Goal: Obtain resource: Download file/media

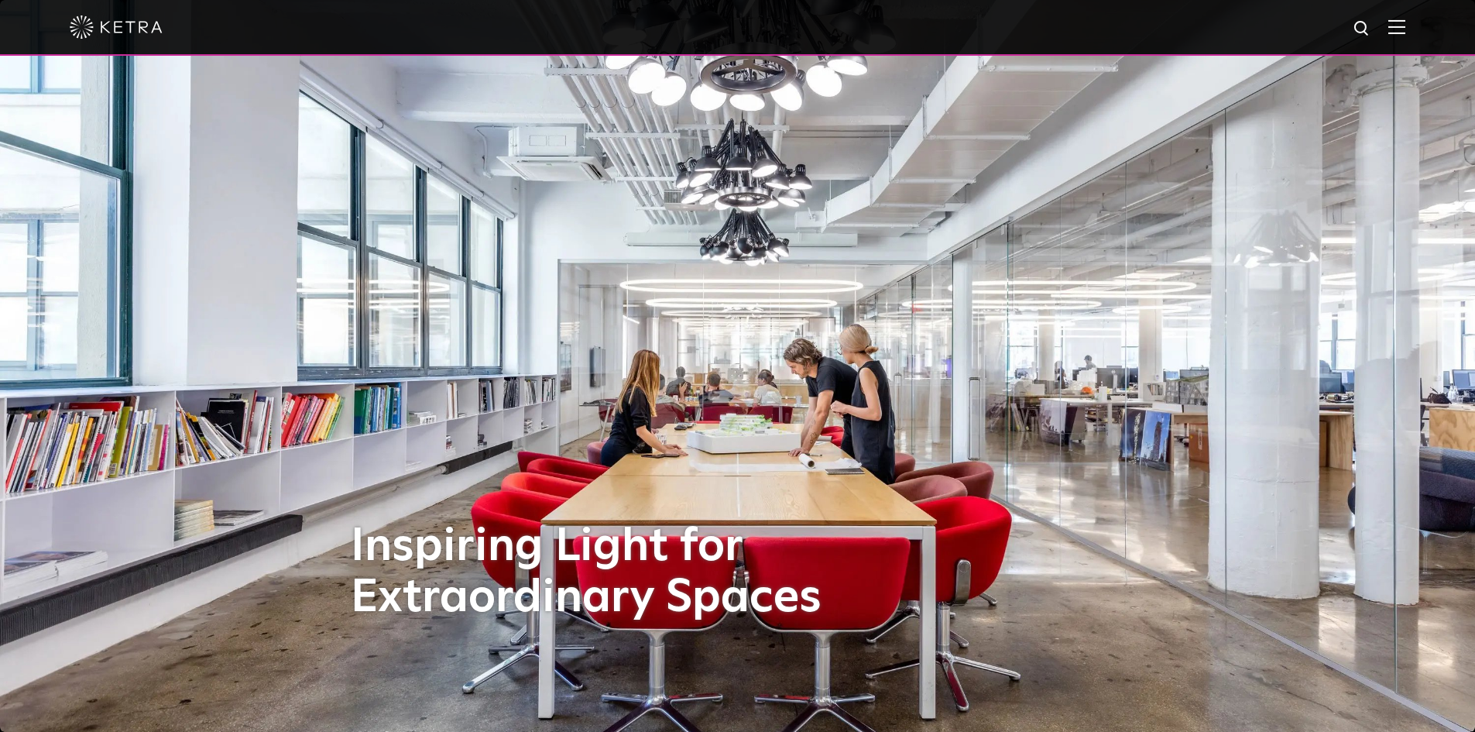
click at [1398, 29] on div at bounding box center [738, 27] width 1336 height 54
click at [1405, 26] on img at bounding box center [1396, 26] width 17 height 15
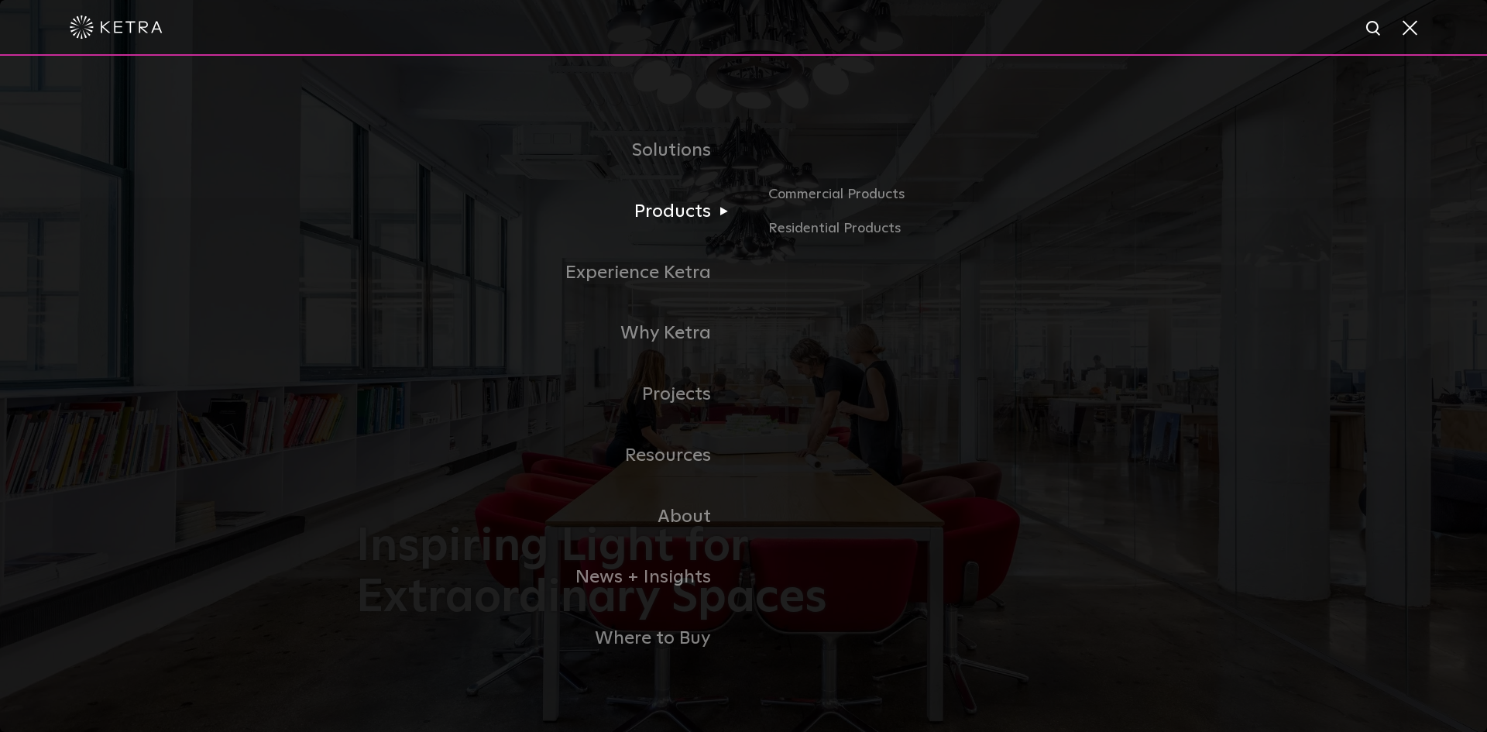
click at [678, 216] on link "Products" at bounding box center [549, 211] width 387 height 61
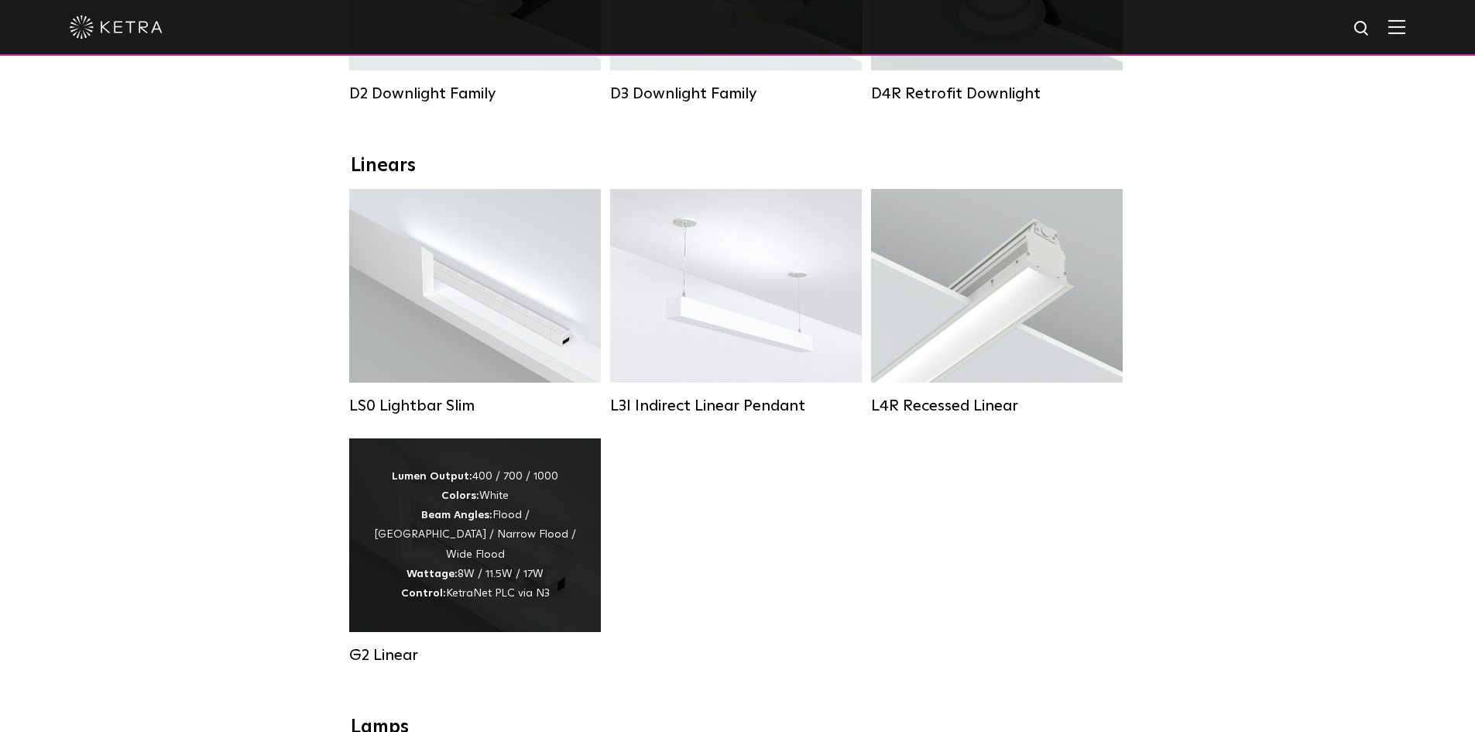
scroll to position [542, 0]
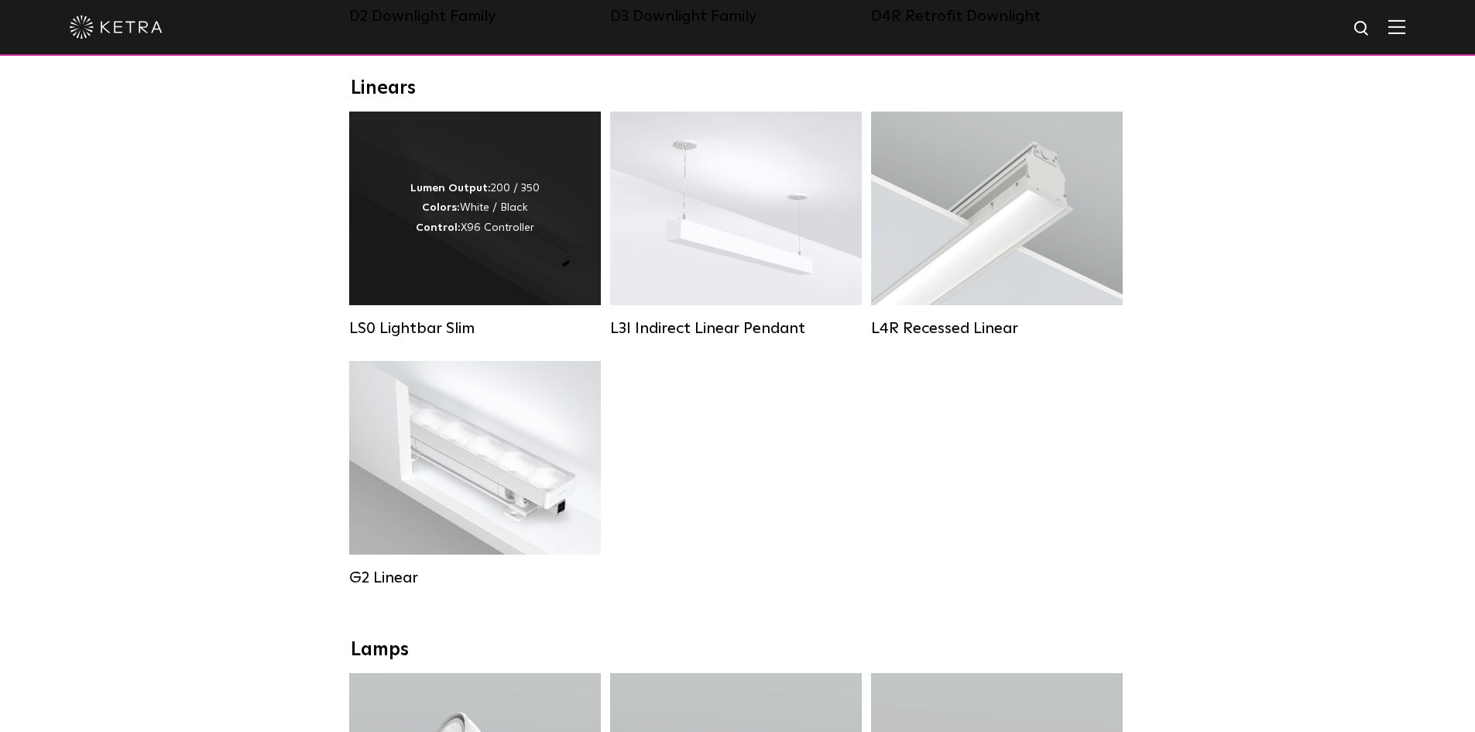
click at [412, 261] on div "Lumen Output: 200 / 350 Colors: White / Black Control: X96 Controller" at bounding box center [475, 209] width 252 height 194
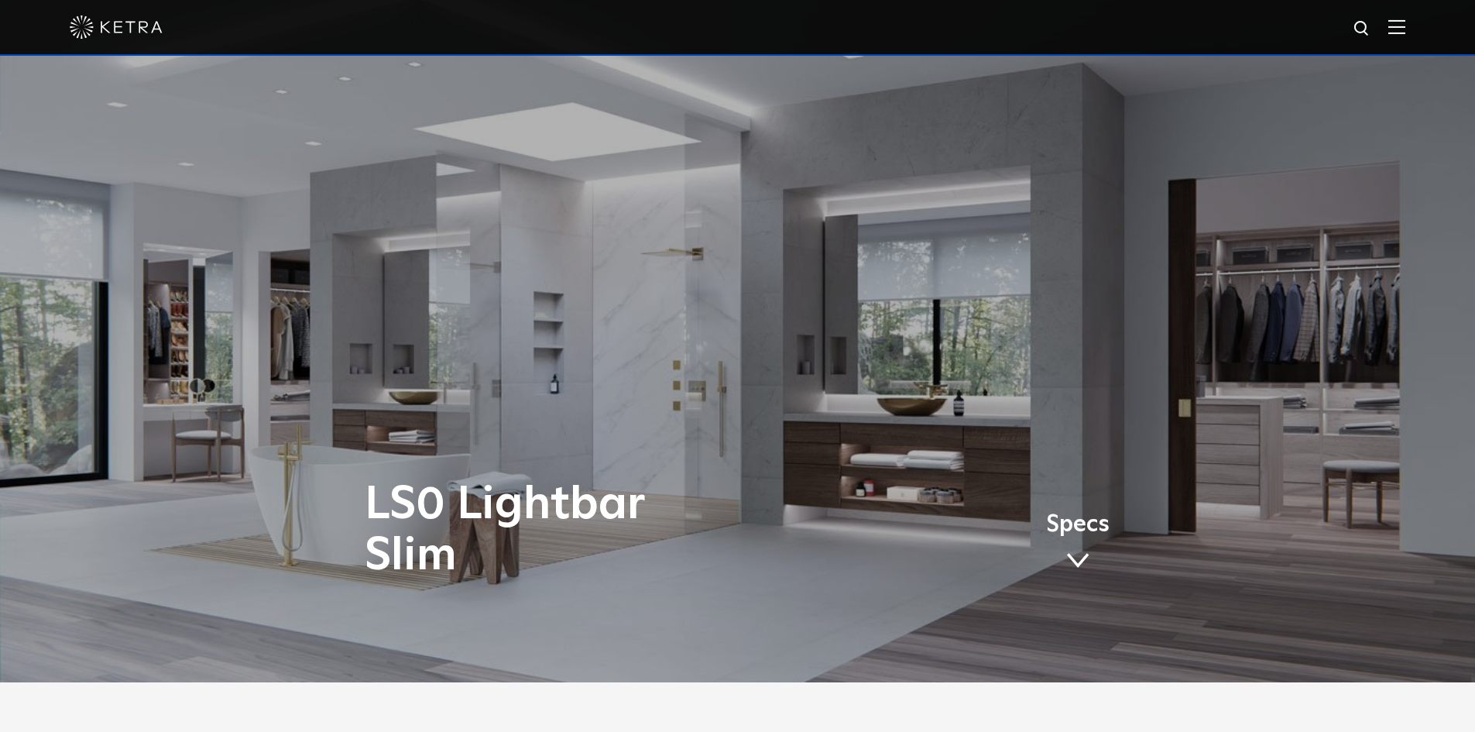
scroll to position [77, 0]
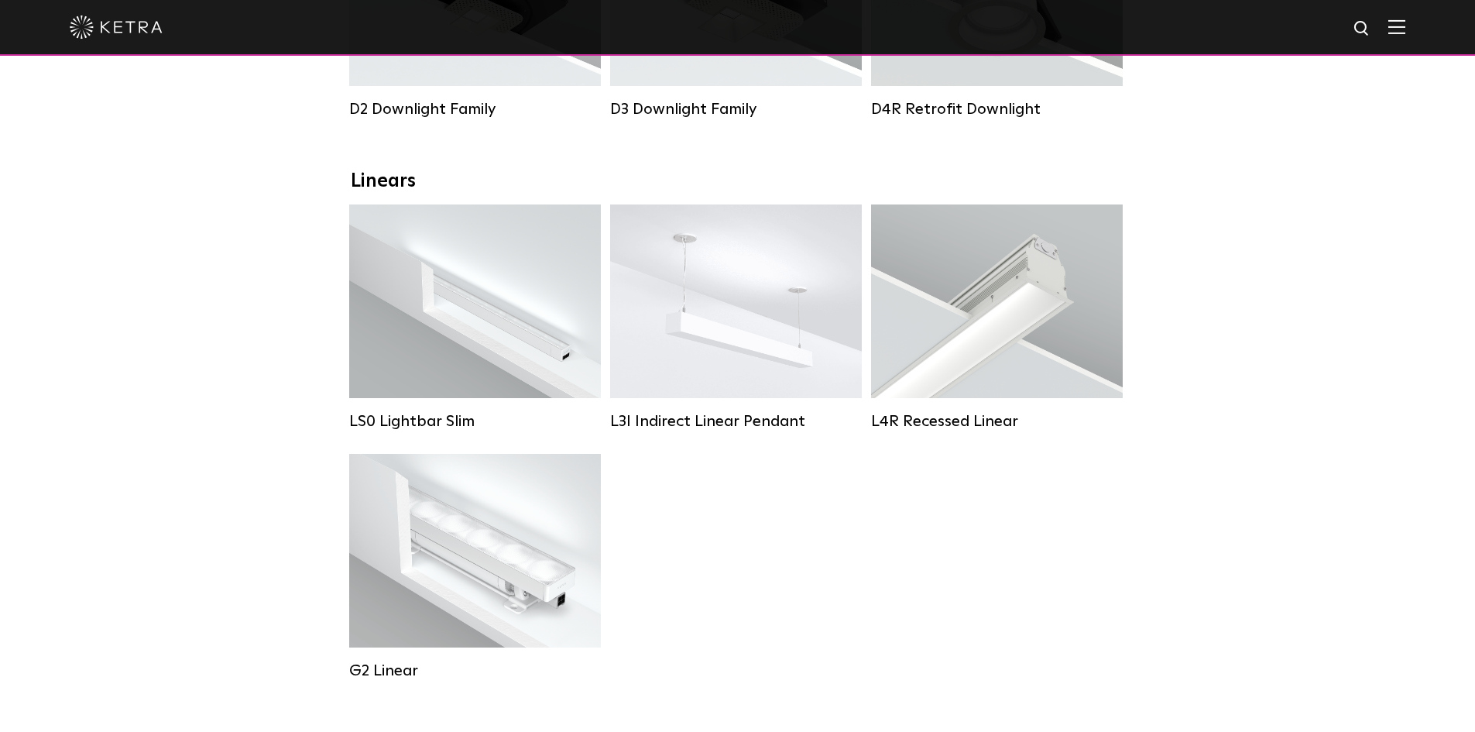
scroll to position [465, 0]
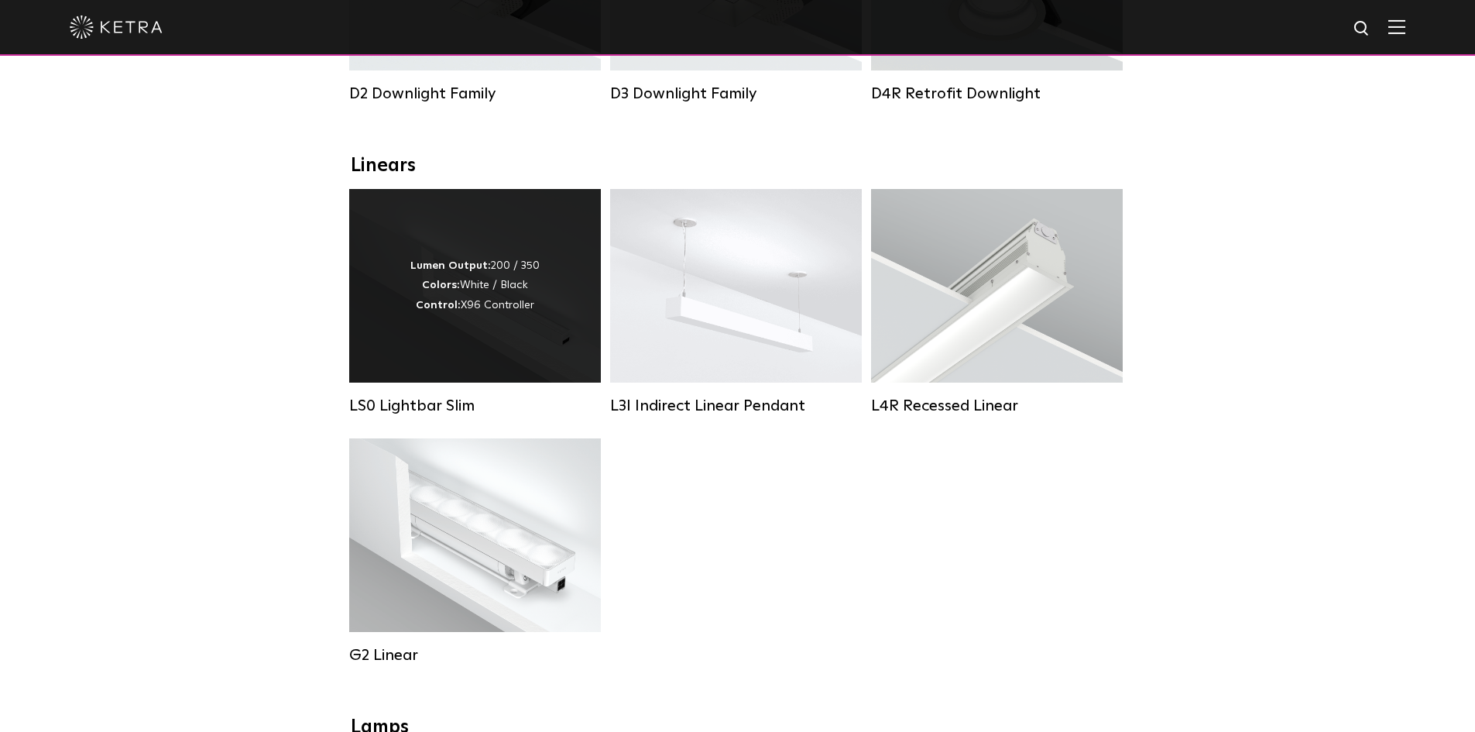
click at [505, 245] on div "Lumen Output: 200 / 350 Colors: White / Black Control: X96 Controller" at bounding box center [475, 286] width 252 height 194
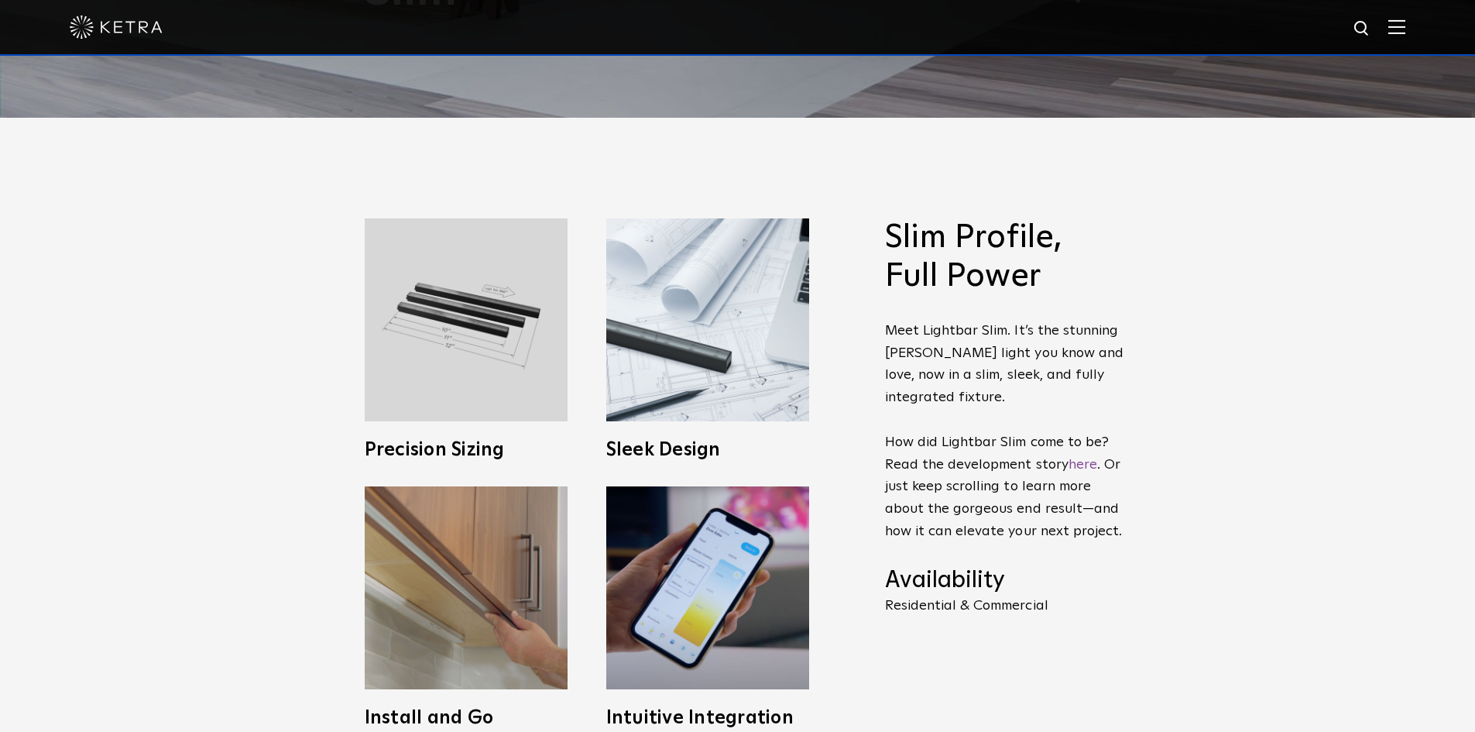
scroll to position [232, 0]
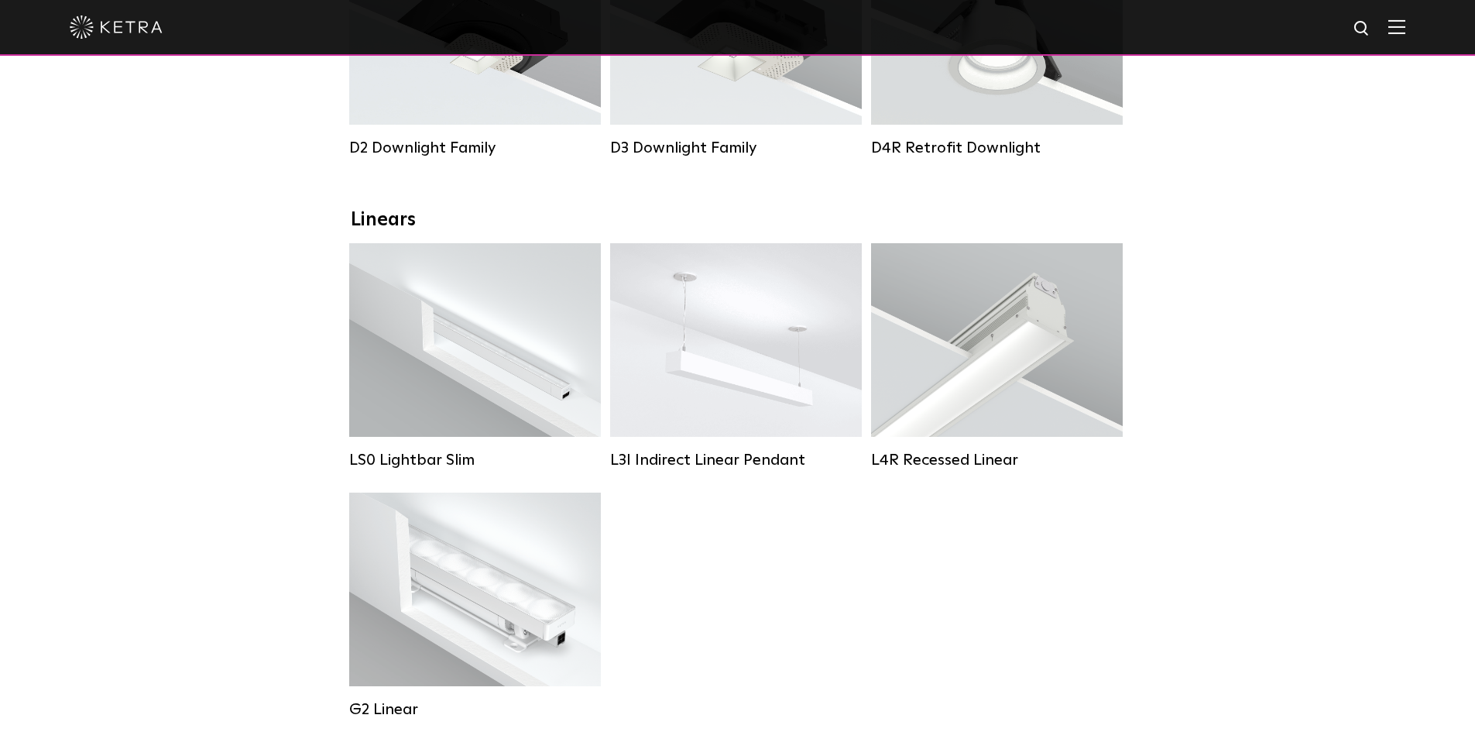
scroll to position [387, 0]
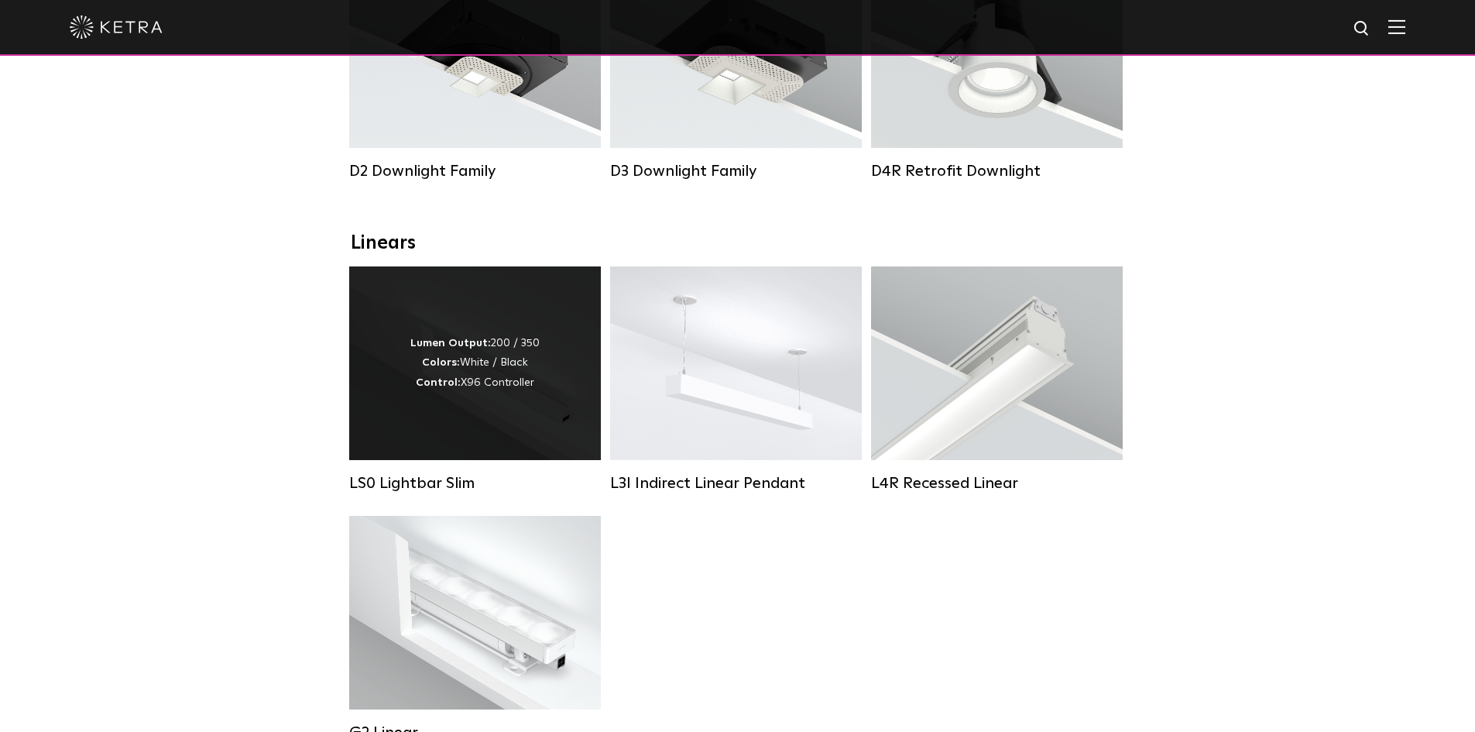
click at [506, 321] on div "Lumen Output: 200 / 350 Colors: White / Black Control: X96 Controller" at bounding box center [475, 363] width 252 height 194
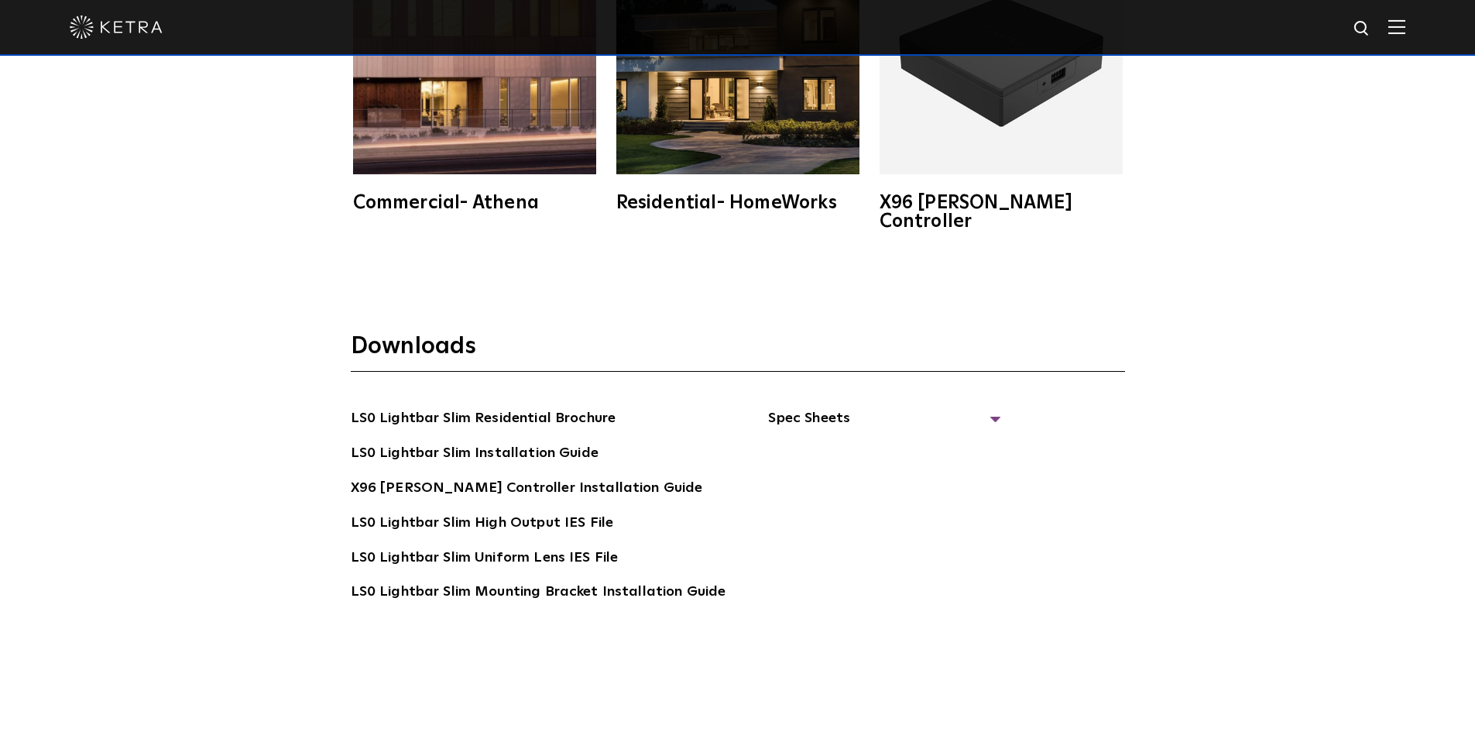
scroll to position [3020, 0]
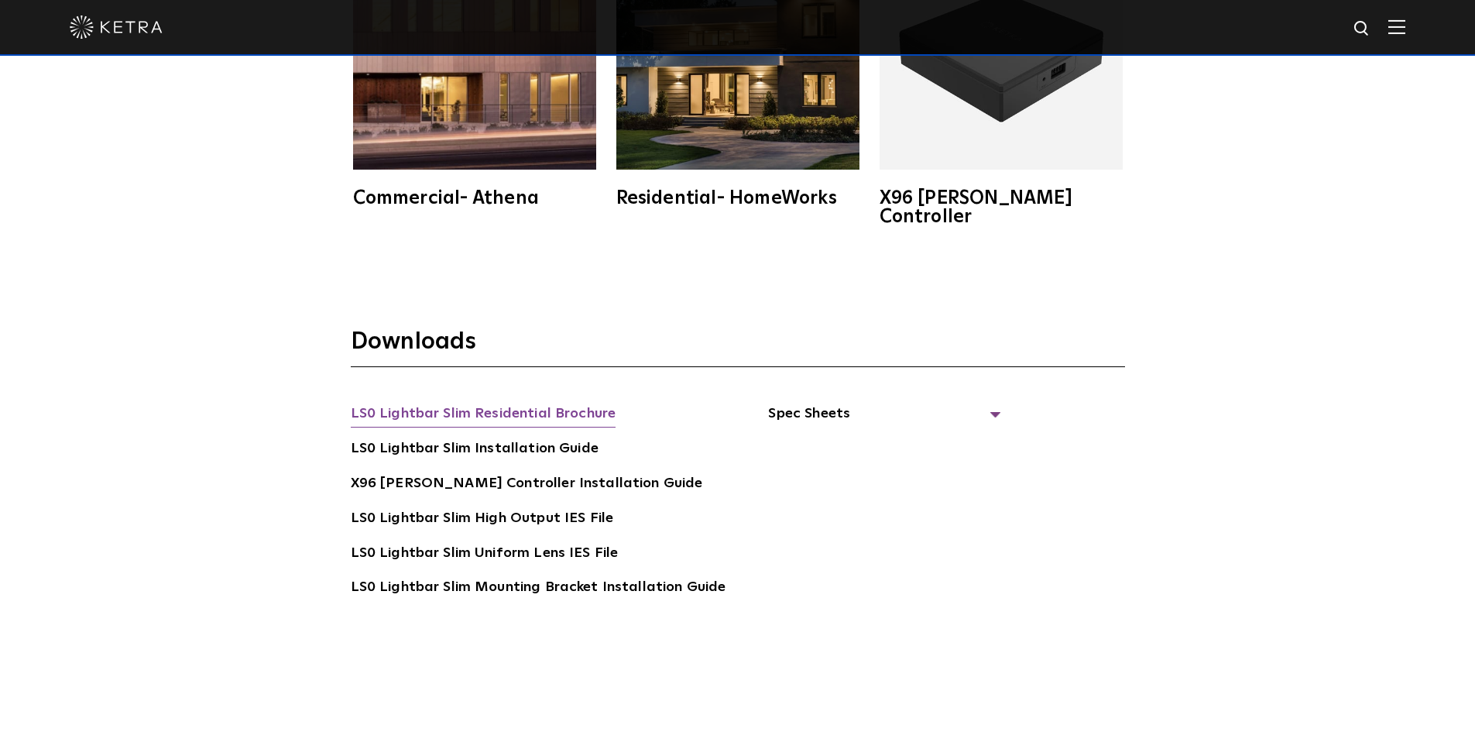
click at [587, 403] on link "LS0 Lightbar Slim Residential Brochure" at bounding box center [484, 415] width 266 height 25
click at [527, 437] on link "LS0 Lightbar Slim Installation Guide" at bounding box center [475, 449] width 248 height 25
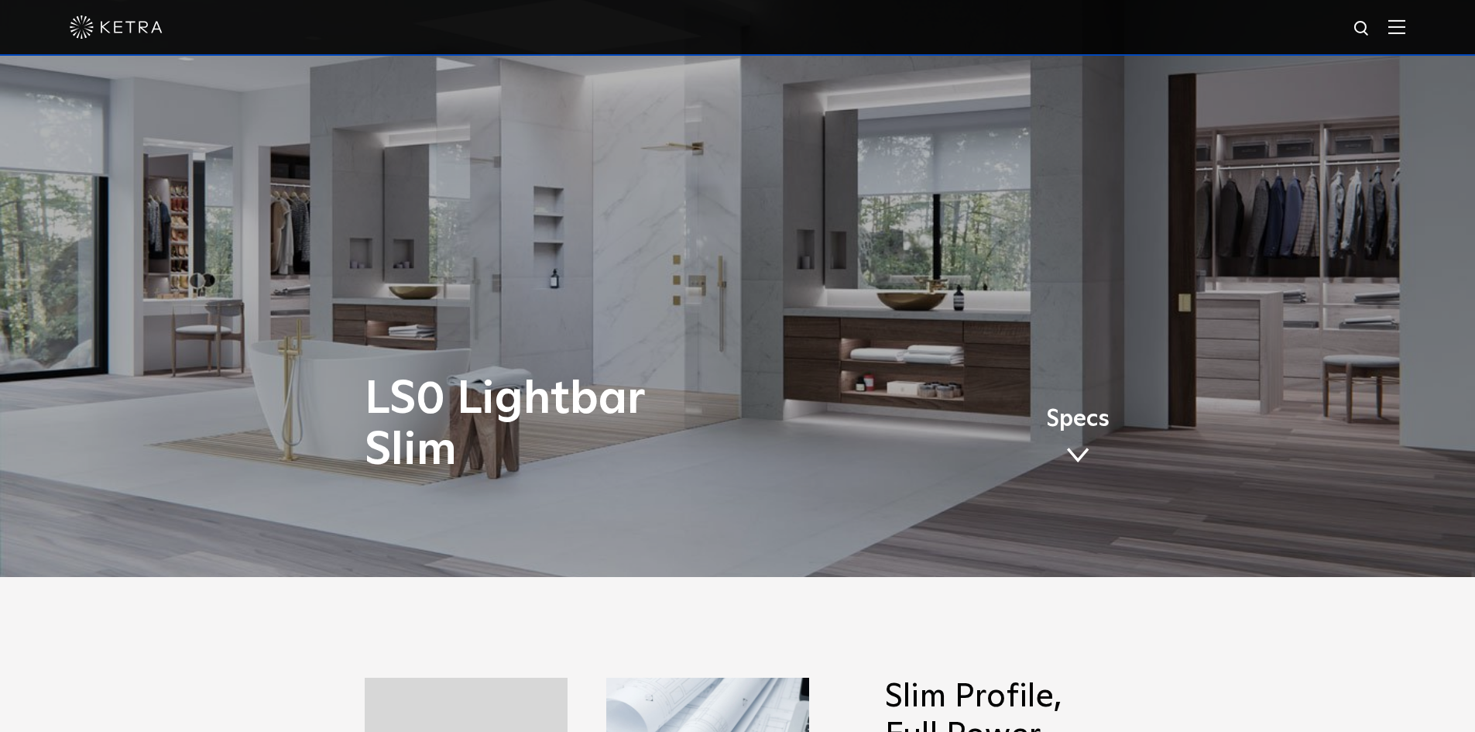
scroll to position [0, 0]
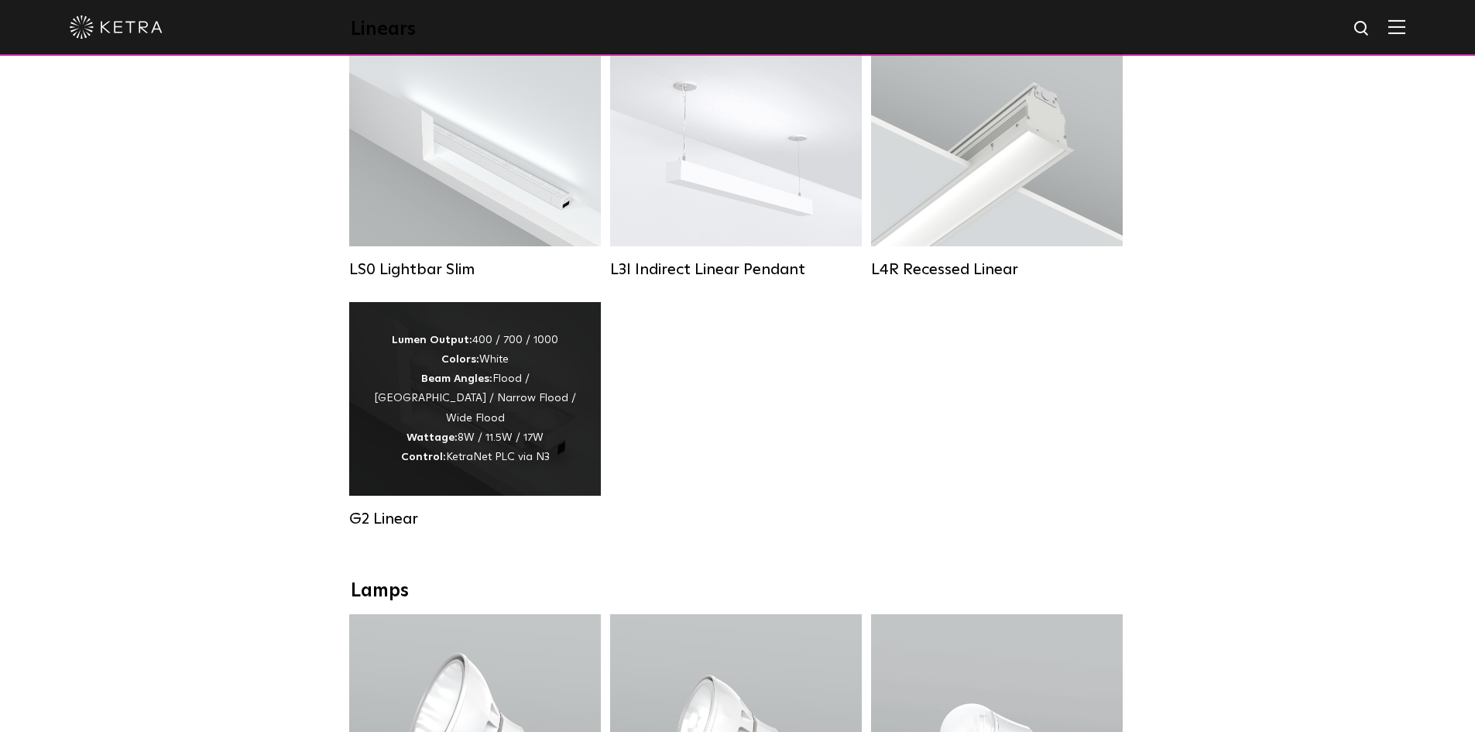
scroll to position [542, 0]
